Goal: Communication & Community: Connect with others

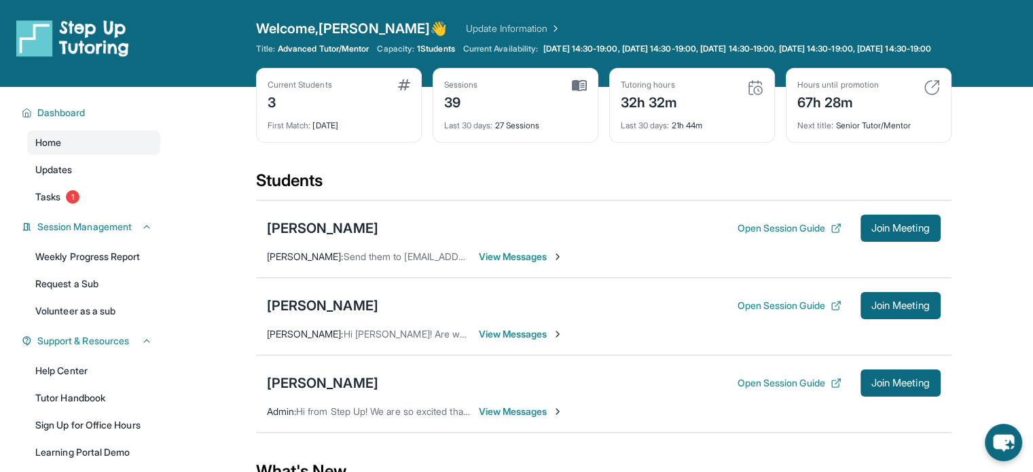
click at [539, 264] on span "View Messages" at bounding box center [521, 257] width 85 height 14
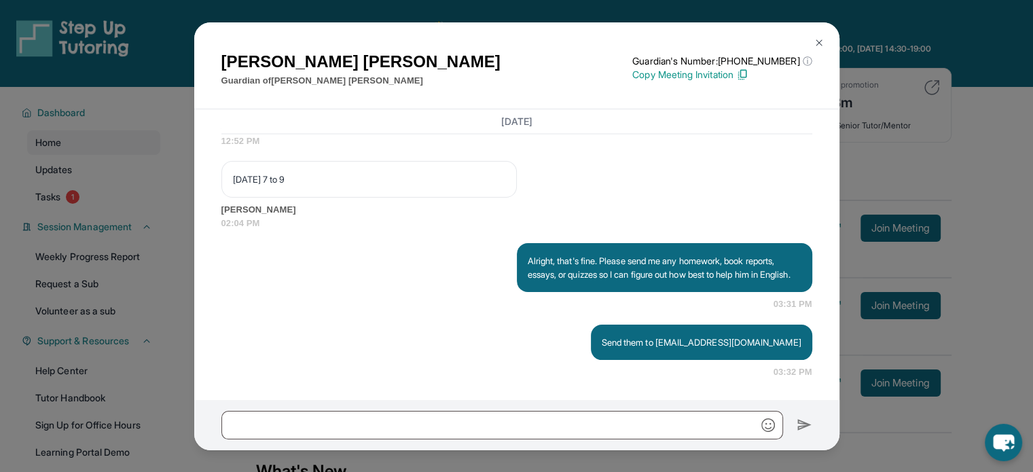
scroll to position [13545, 0]
click at [999, 158] on div "Armineh Karamian Guardian of Maximilian Karamian Guardian's Number: +1402799453…" at bounding box center [516, 236] width 1033 height 472
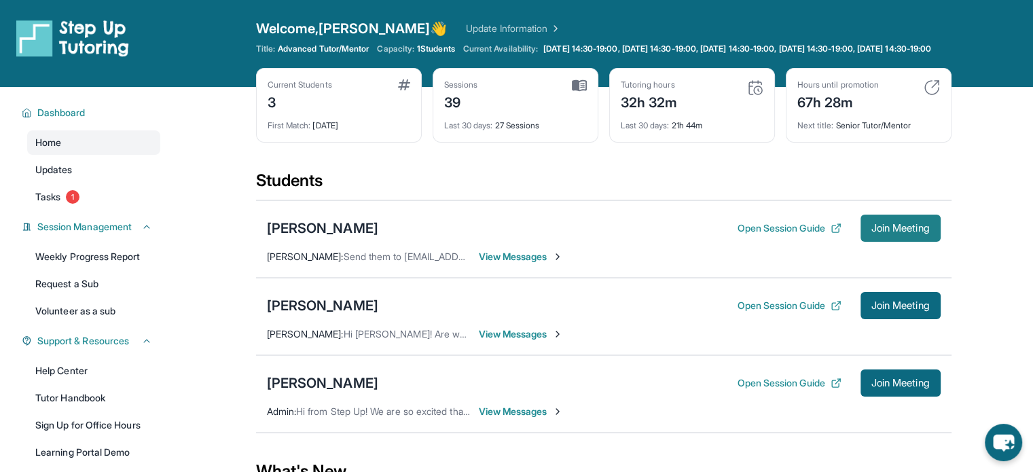
click at [881, 227] on button "Join Meeting" at bounding box center [901, 228] width 80 height 27
click at [337, 238] on div "[PERSON_NAME]" at bounding box center [322, 228] width 111 height 19
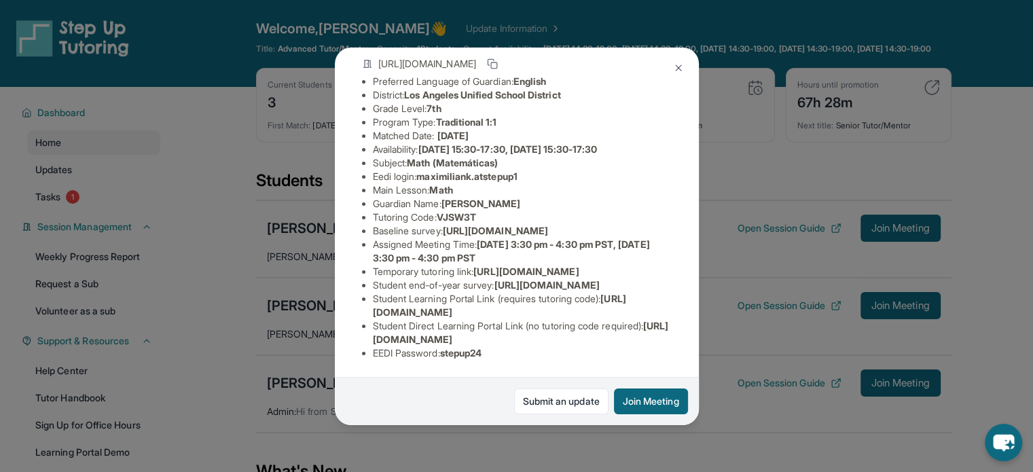
scroll to position [136, 0]
drag, startPoint x: 547, startPoint y: 151, endPoint x: 421, endPoint y: 149, distance: 125.7
click at [421, 170] on li "Eedi login : maximiliank.atstepup1" at bounding box center [522, 177] width 299 height 14
copy span "maximiliank.atstepup1"
